Goal: Information Seeking & Learning: Find specific fact

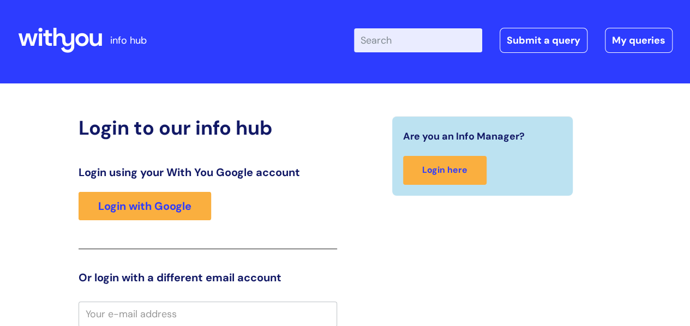
scroll to position [3, 0]
click at [404, 32] on input "Enter your search term here..." at bounding box center [418, 40] width 128 height 24
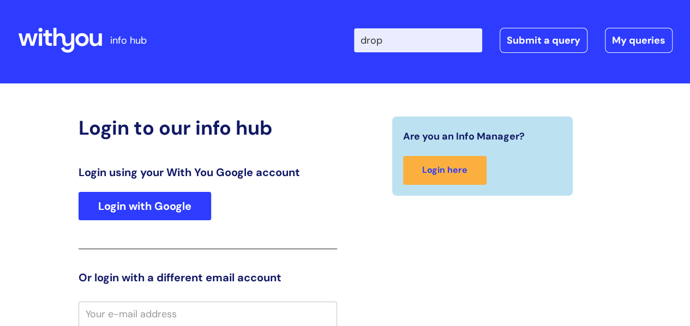
type input "drop"
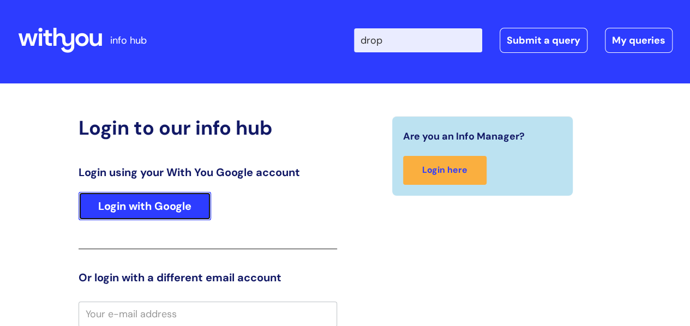
click at [129, 207] on link "Login with Google" at bounding box center [145, 206] width 133 height 28
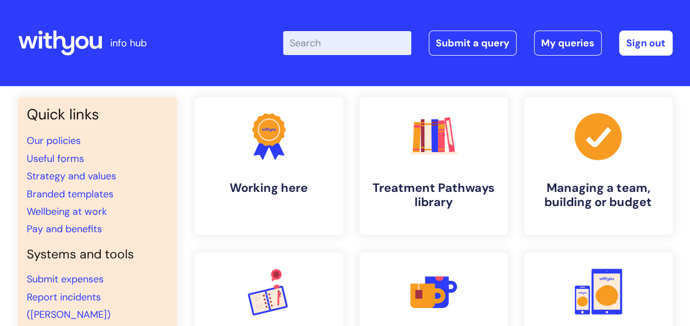
click at [370, 51] on input "Enter your search term here..." at bounding box center [347, 43] width 128 height 24
type input "drop a day"
click button "Search" at bounding box center [0, 0] width 0 height 0
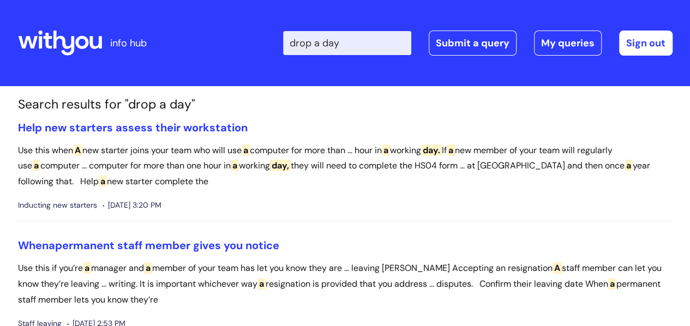
drag, startPoint x: 371, startPoint y: 45, endPoint x: 273, endPoint y: 39, distance: 98.9
click at [273, 39] on div "Enter your search term here... drop a day Search Submit a query My queries Welc…" at bounding box center [426, 43] width 492 height 64
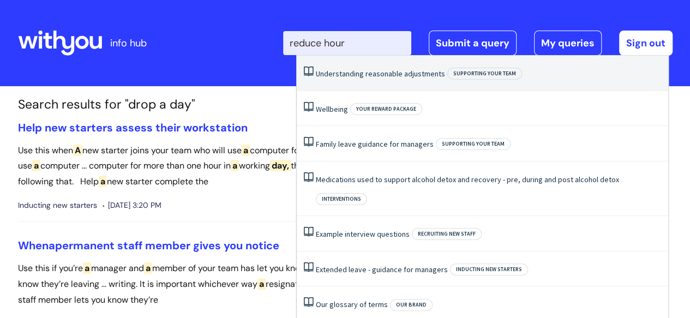
type input "reduce hours"
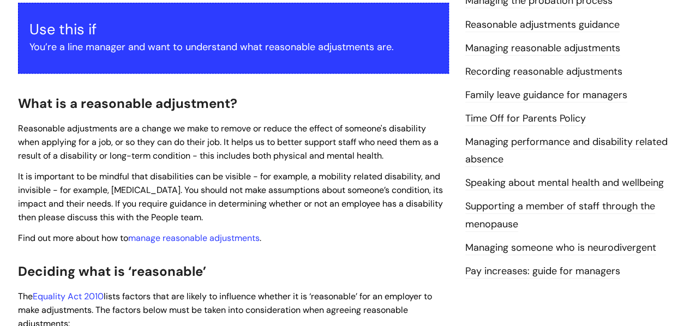
scroll to position [239, 0]
